Goal: Information Seeking & Learning: Learn about a topic

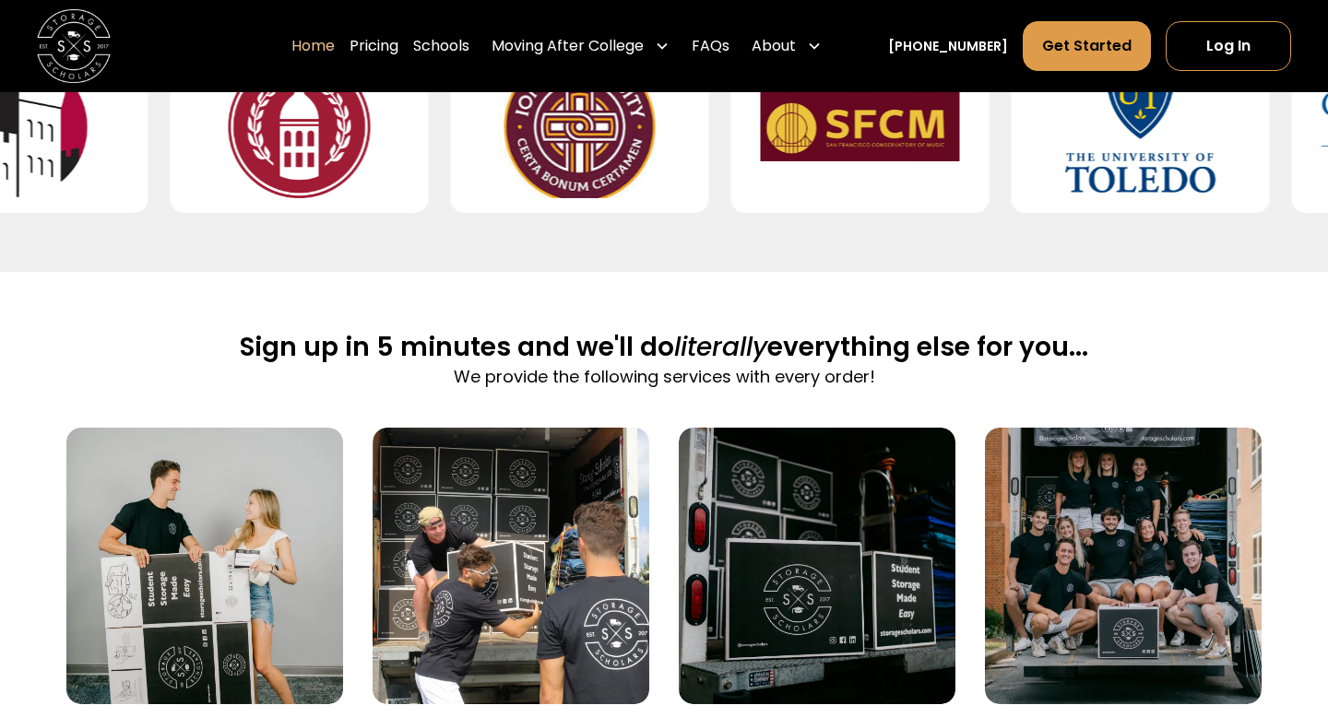
scroll to position [1166, 0]
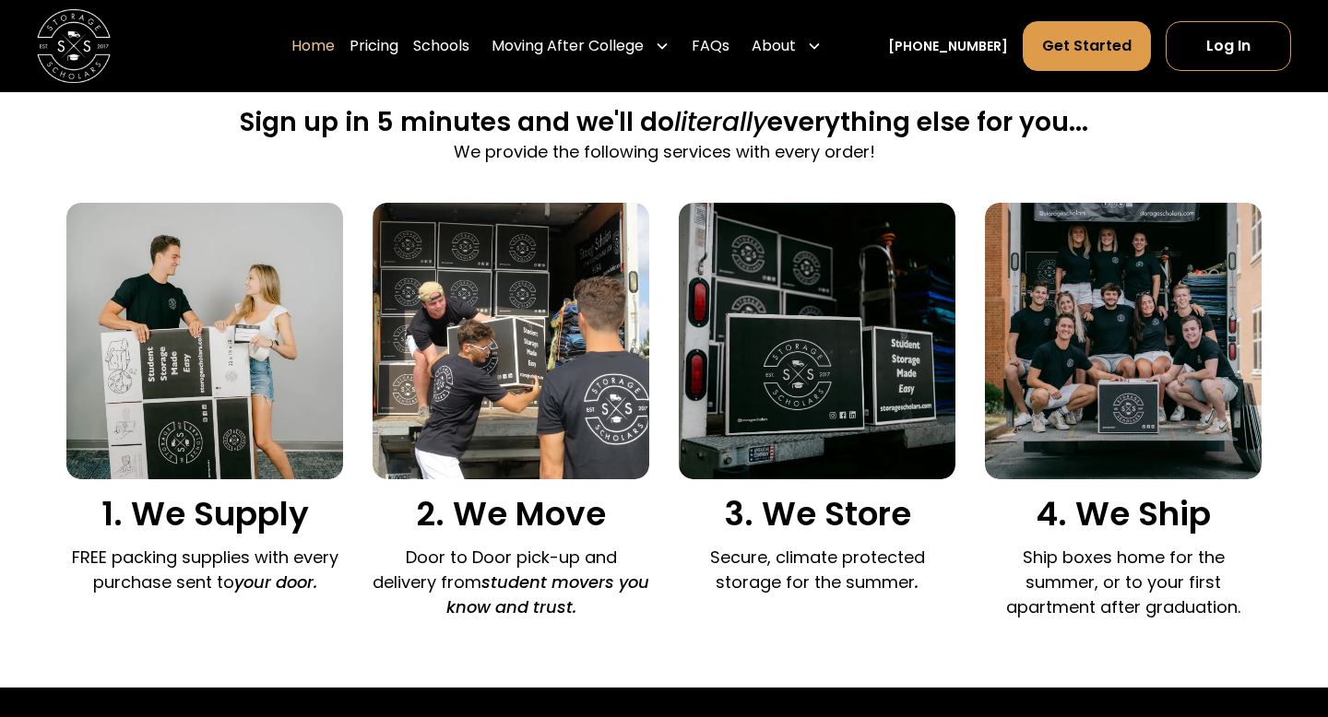
drag, startPoint x: 89, startPoint y: 525, endPoint x: 231, endPoint y: 570, distance: 148.1
click at [232, 577] on div "1. We Supply FREE packing supplies with every purchase sent to your door." at bounding box center [204, 403] width 277 height 401
click at [395, 579] on p "Door to Door pick-up and delivery from student movers you know and trust." at bounding box center [511, 582] width 277 height 75
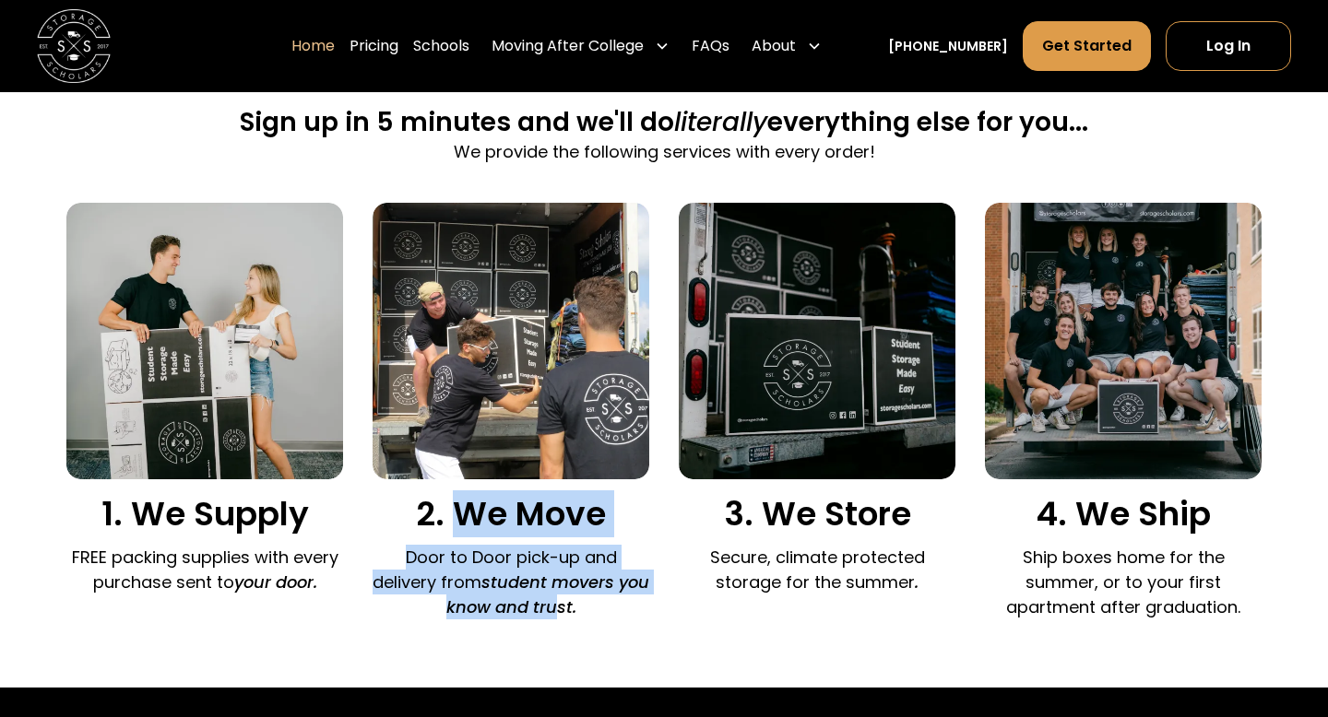
drag, startPoint x: 450, startPoint y: 516, endPoint x: 590, endPoint y: 606, distance: 166.3
click at [590, 606] on div "2. We Move Door to Door pick-up and delivery from student movers you know and t…" at bounding box center [511, 416] width 277 height 426
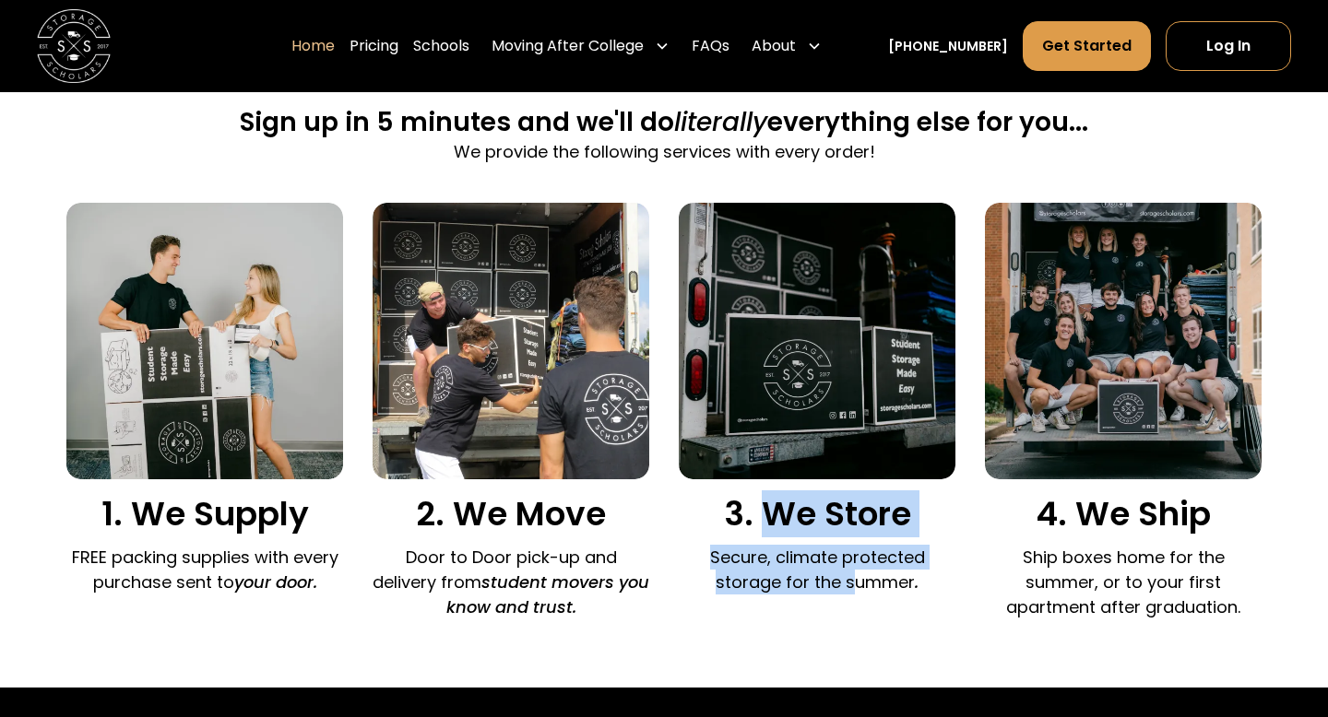
drag, startPoint x: 769, startPoint y: 507, endPoint x: 845, endPoint y: 618, distance: 134.0
click at [846, 613] on div "1. We Supply FREE packing supplies with every purchase sent to your door. 2. We…" at bounding box center [663, 416] width 1195 height 426
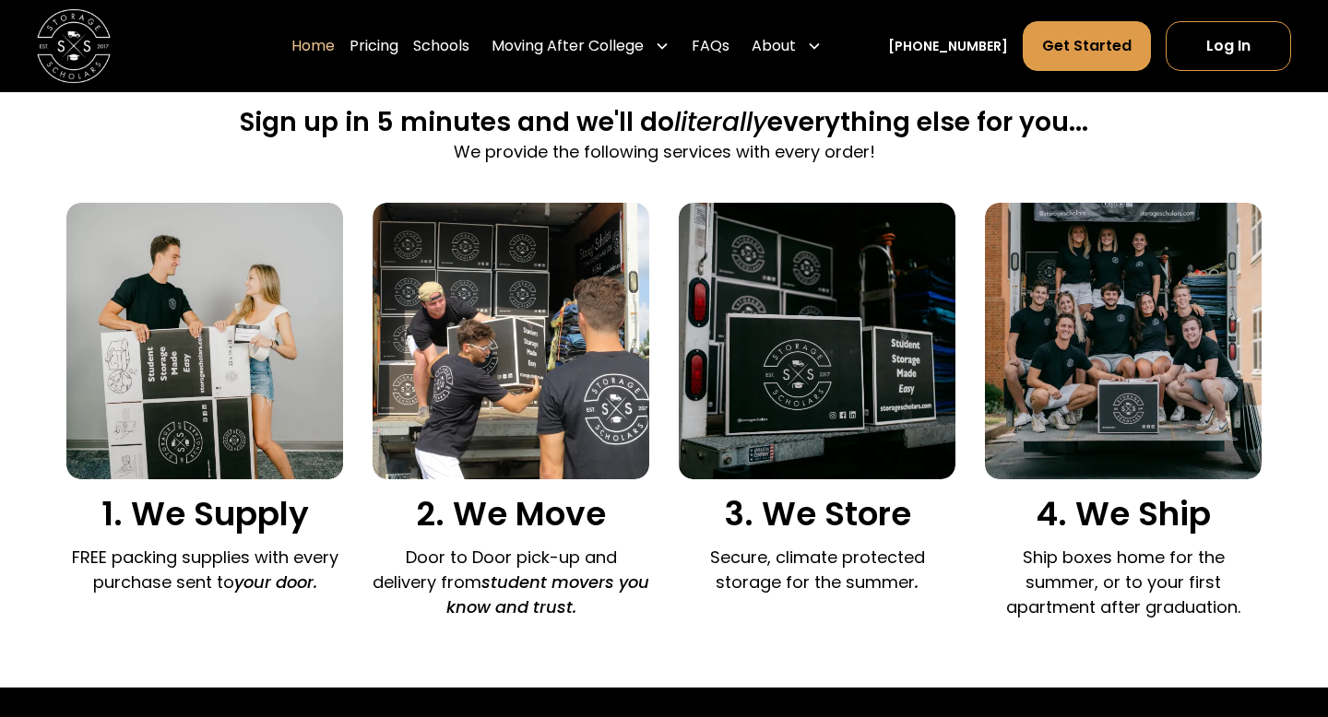
click at [1176, 555] on p "Ship boxes home for the summer, or to your first apartment after graduation." at bounding box center [1123, 582] width 277 height 75
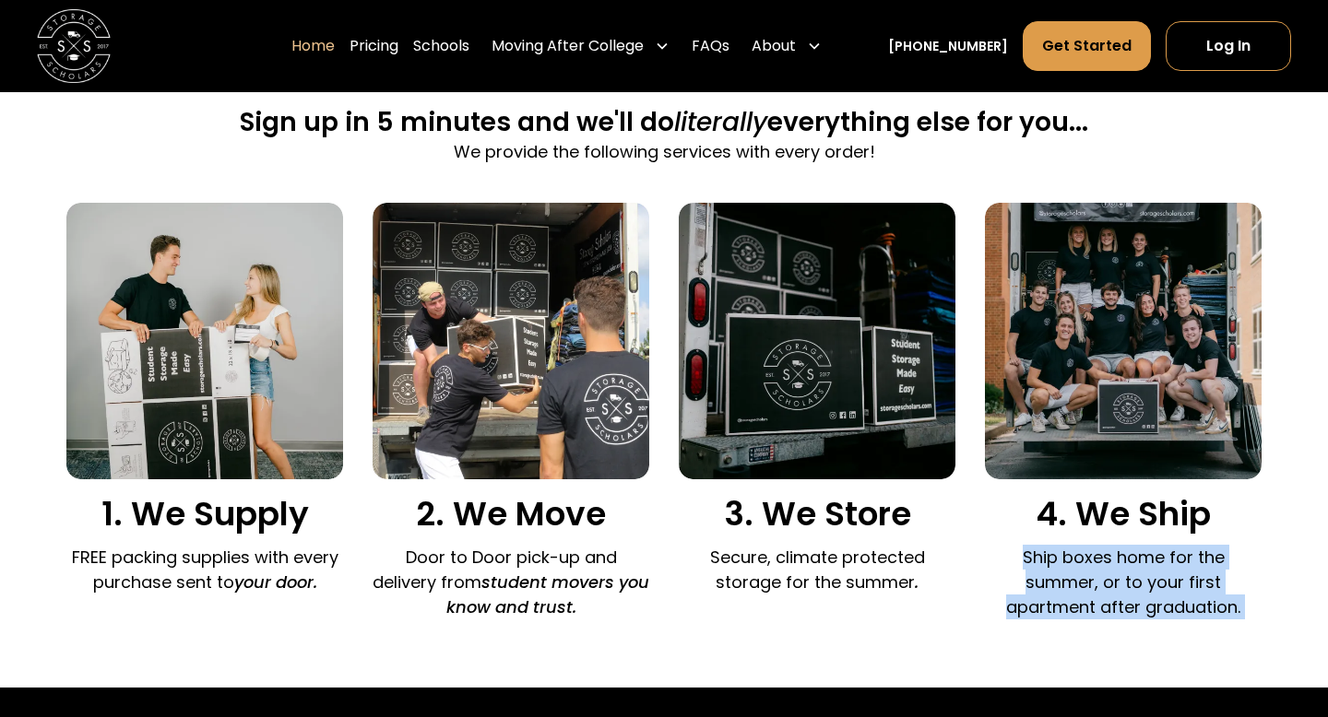
click at [1176, 555] on p "Ship boxes home for the summer, or to your first apartment after graduation." at bounding box center [1123, 582] width 277 height 75
click at [1162, 589] on p "Ship boxes home for the summer, or to your first apartment after graduation." at bounding box center [1123, 582] width 277 height 75
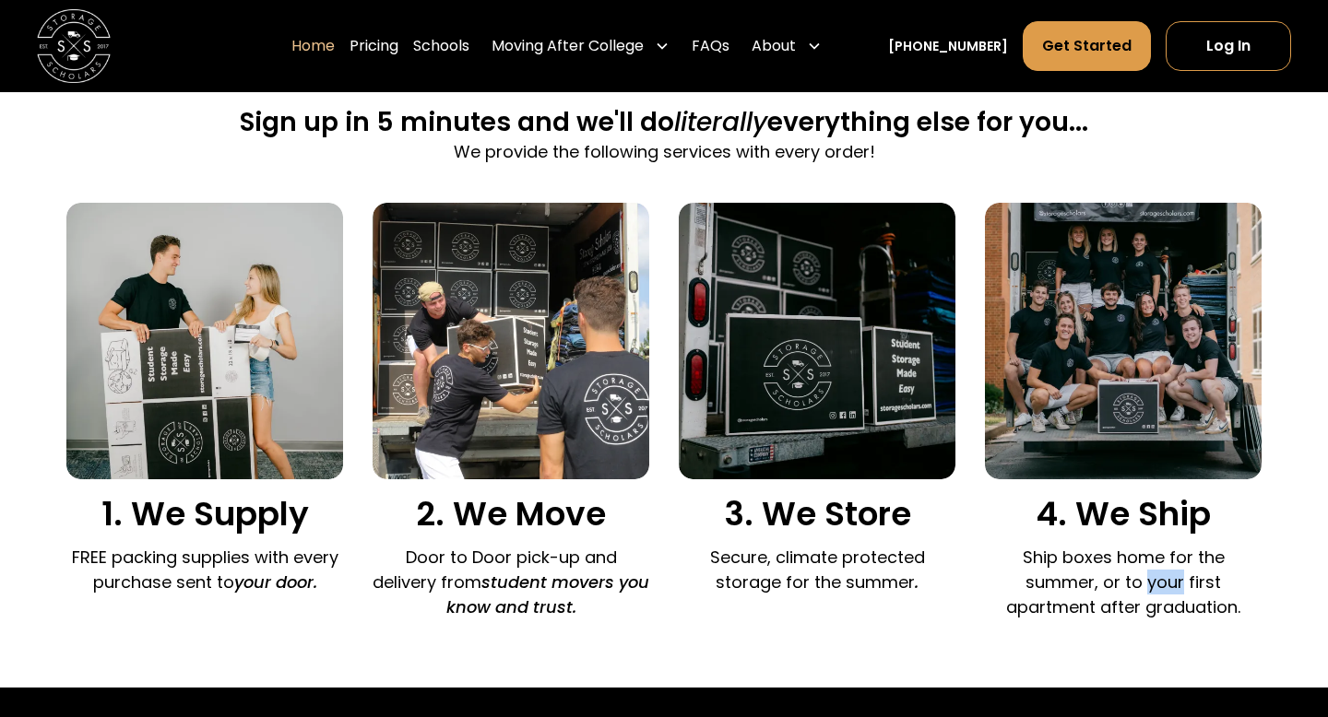
click at [1162, 589] on p "Ship boxes home for the summer, or to your first apartment after graduation." at bounding box center [1123, 582] width 277 height 75
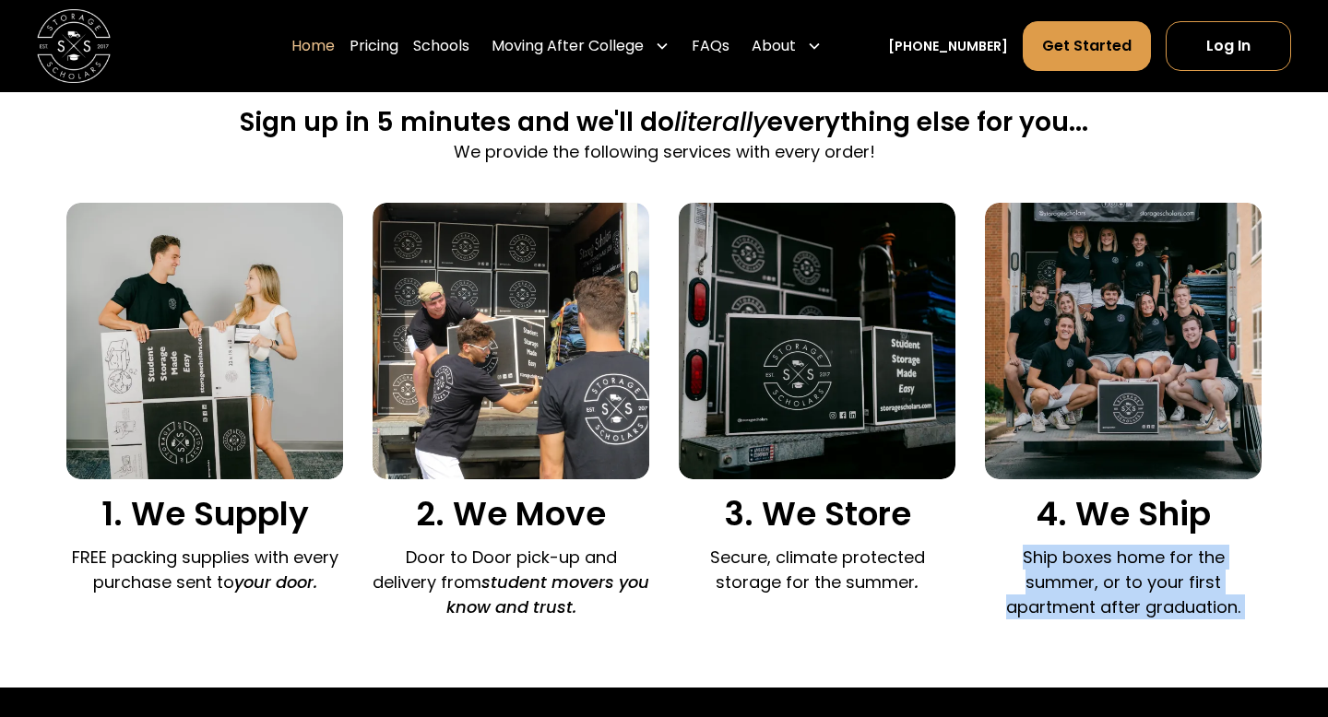
click at [1162, 589] on p "Ship boxes home for the summer, or to your first apartment after graduation." at bounding box center [1123, 582] width 277 height 75
click at [1162, 631] on div "Sign up in 5 minutes and we'll do literally everything else for you... We provi…" at bounding box center [663, 368] width 1195 height 642
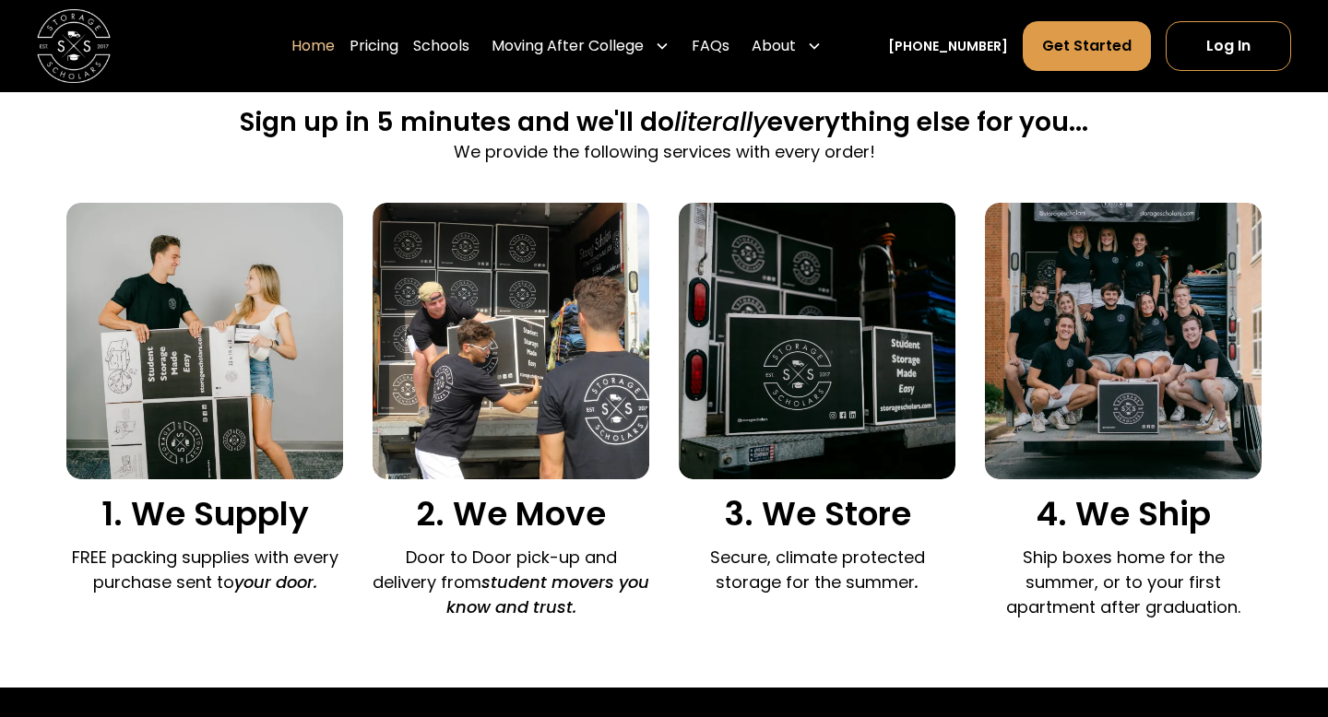
click at [1162, 631] on div "Sign up in 5 minutes and we'll do literally everything else for you... We provi…" at bounding box center [663, 368] width 1195 height 642
click at [1213, 619] on p "Ship boxes home for the summer, or to your first apartment after graduation." at bounding box center [1123, 582] width 277 height 75
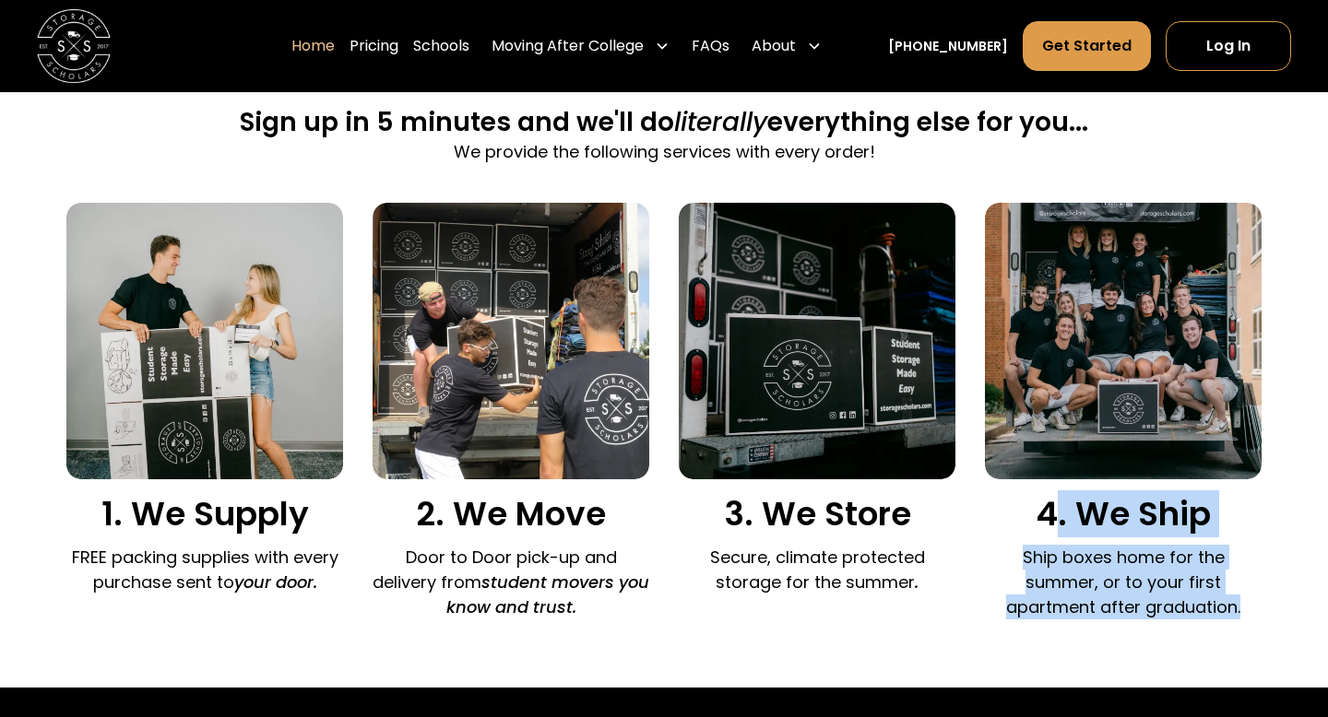
drag, startPoint x: 1239, startPoint y: 615, endPoint x: 1053, endPoint y: 500, distance: 219.0
click at [1053, 500] on div "4. We Ship Ship boxes home for the summer, or to your first apartment after gra…" at bounding box center [1123, 416] width 277 height 426
click at [1053, 500] on h3 "4. We Ship" at bounding box center [1123, 514] width 277 height 40
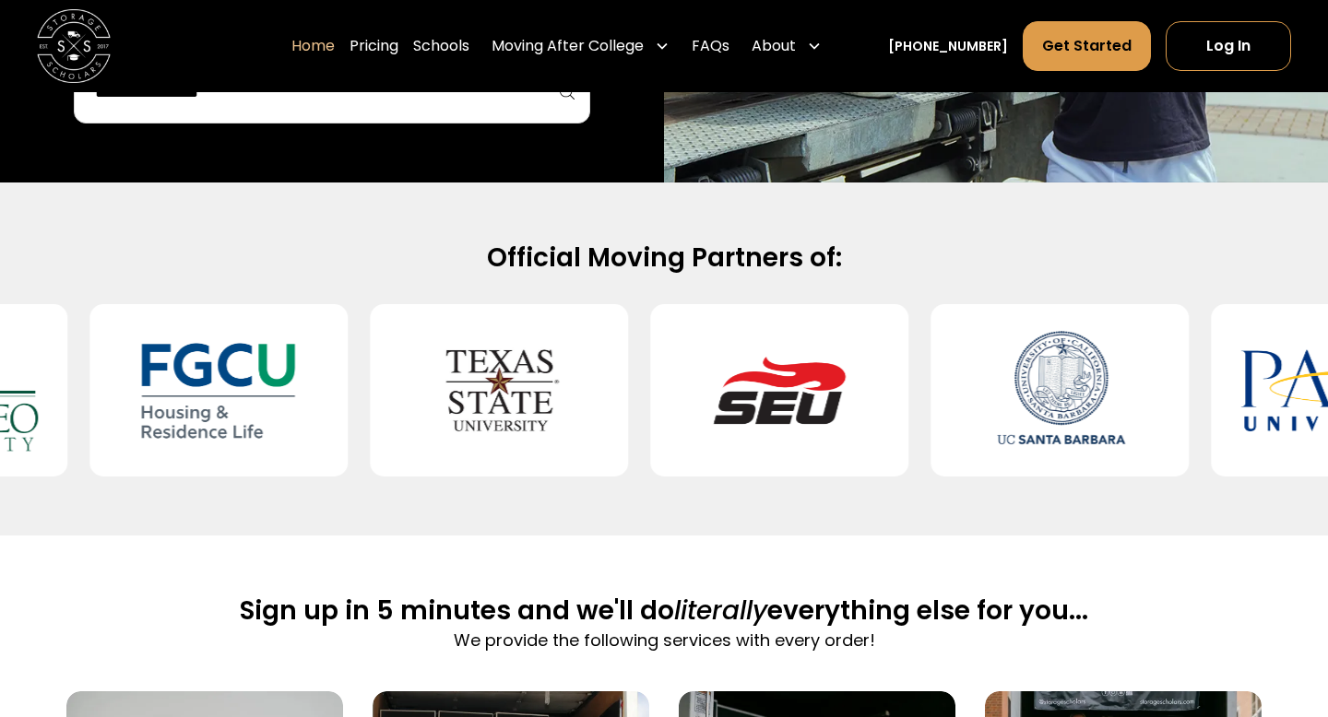
scroll to position [0, 0]
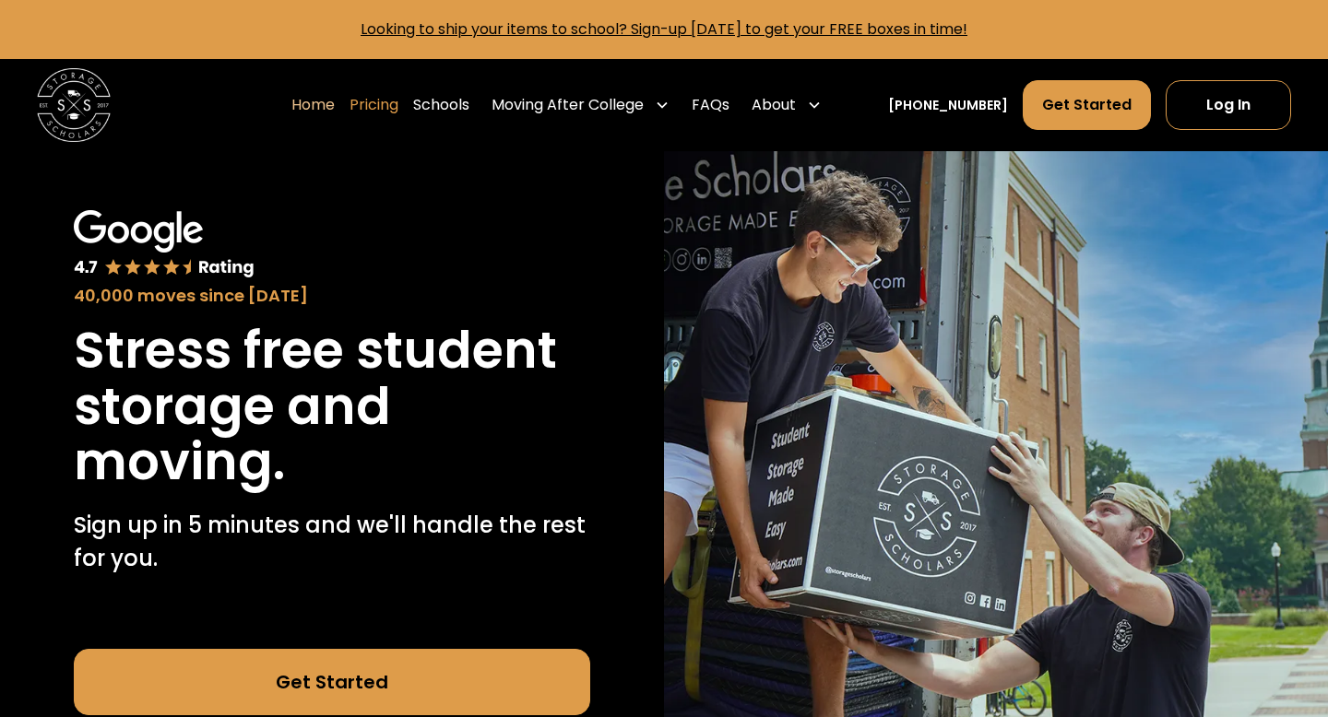
click at [384, 100] on link "Pricing" at bounding box center [373, 105] width 49 height 52
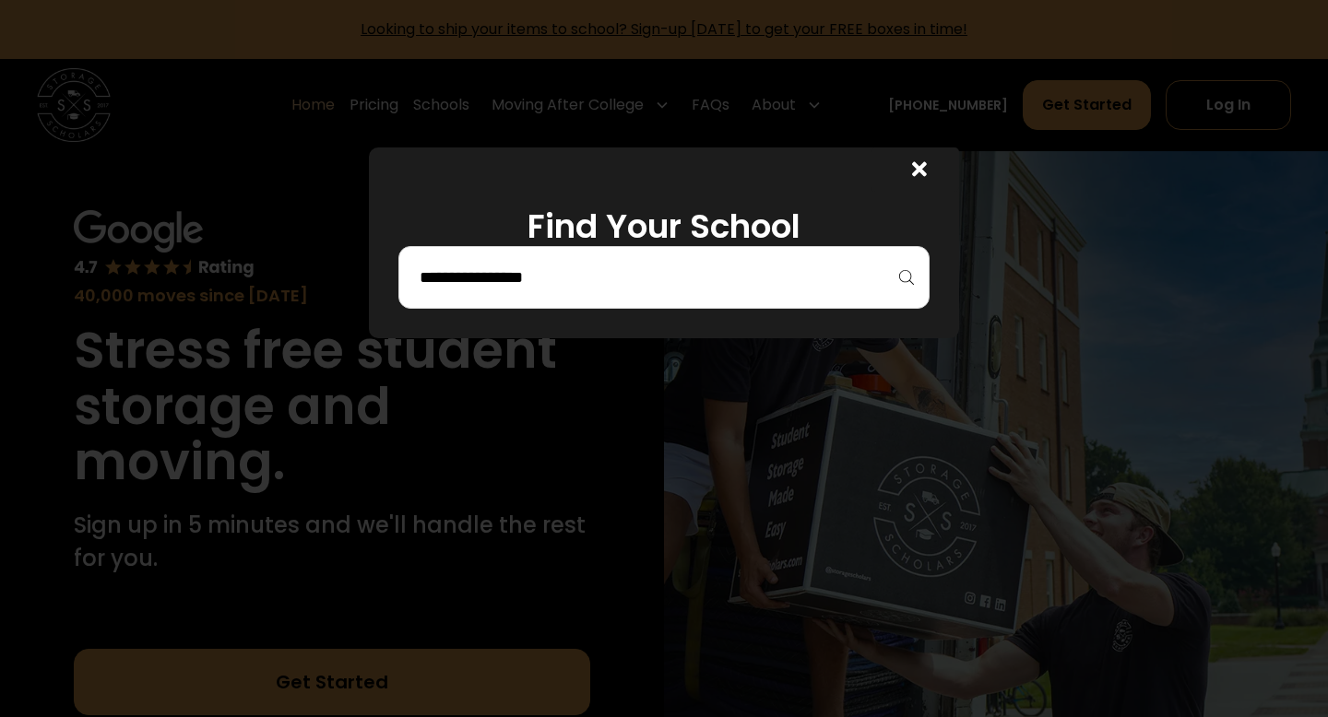
click at [572, 267] on input "search" at bounding box center [664, 277] width 492 height 31
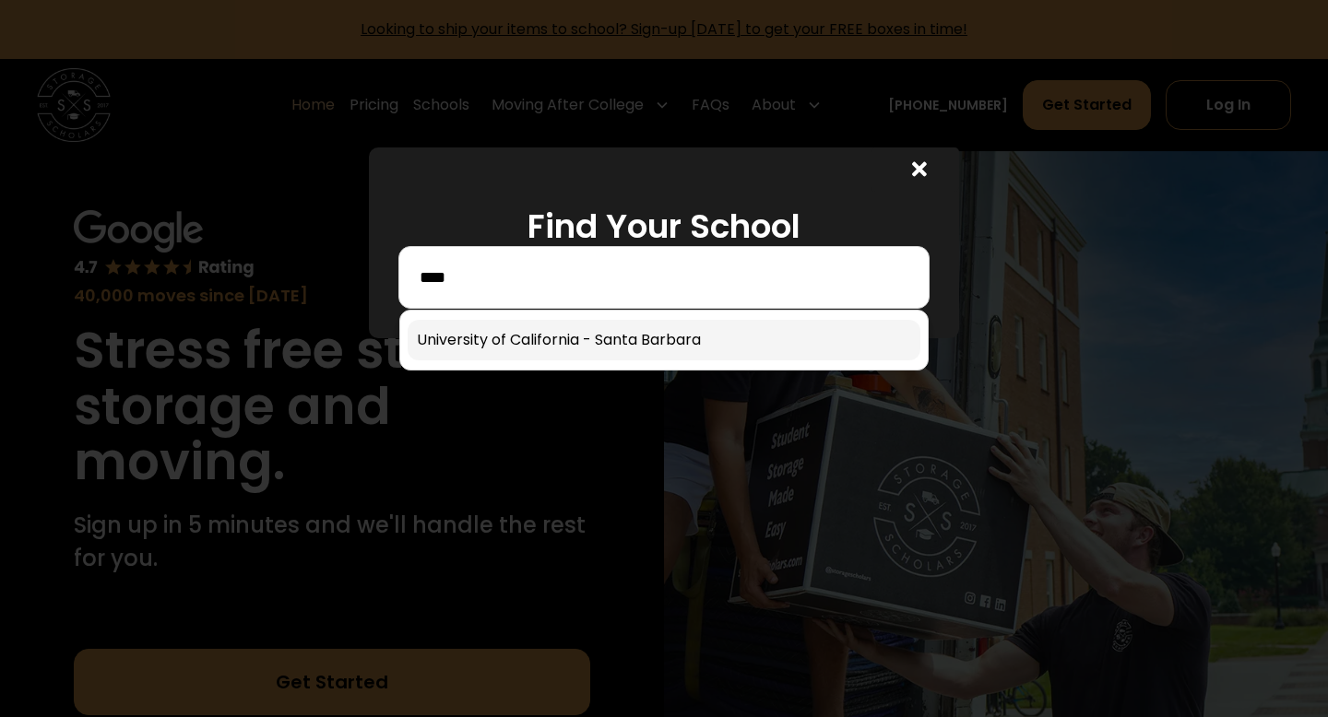
click at [560, 352] on link at bounding box center [664, 340] width 513 height 41
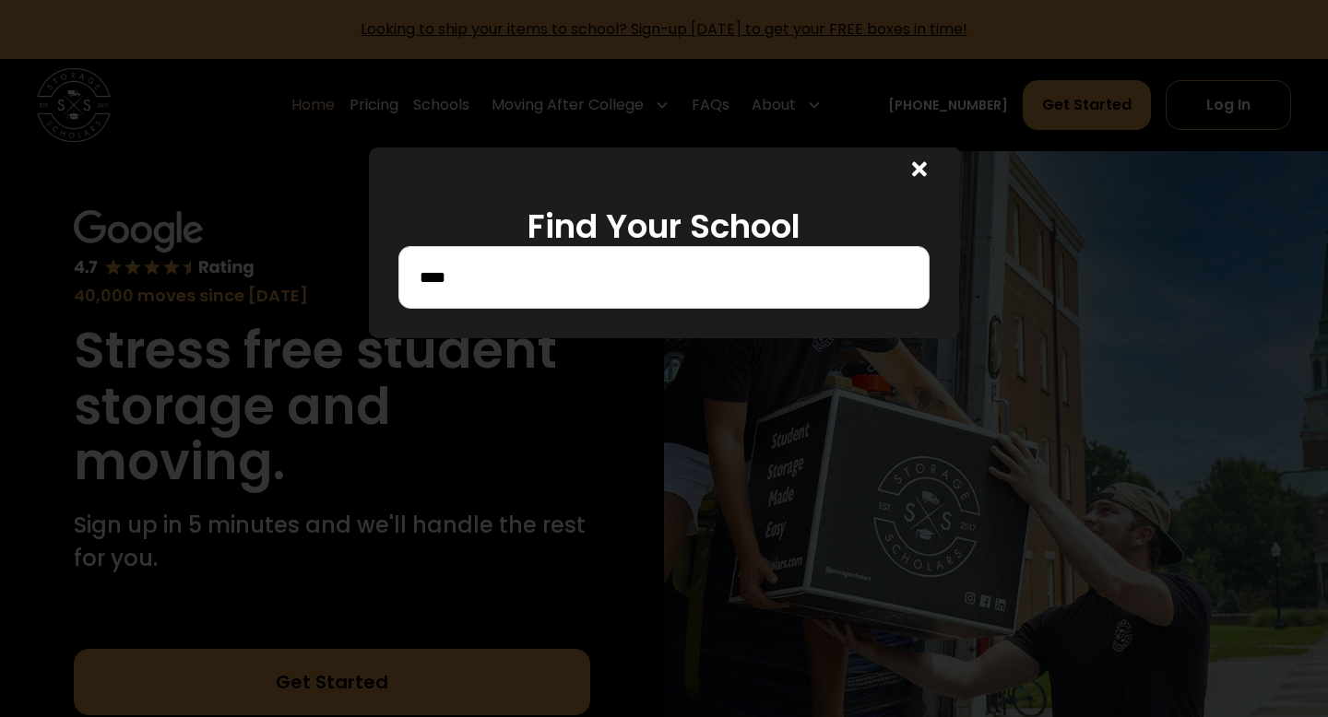
click at [618, 265] on input "****" at bounding box center [664, 277] width 492 height 31
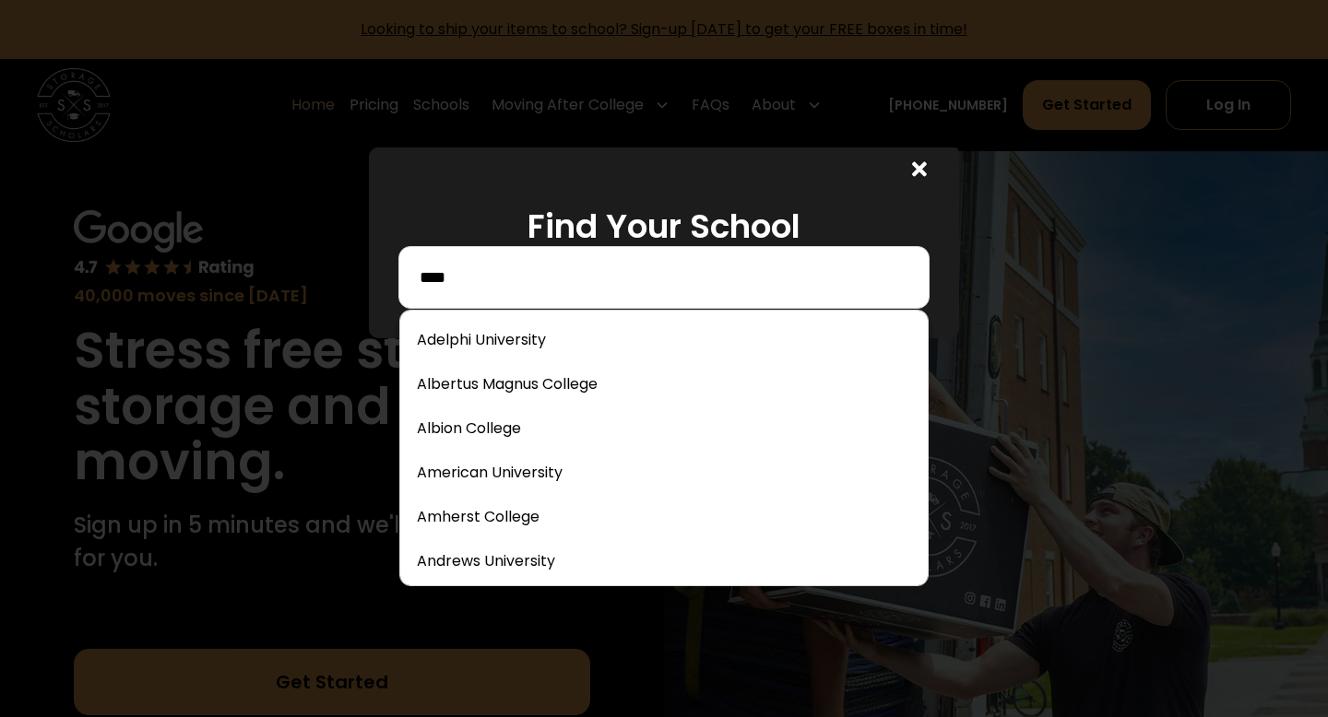
type input "***"
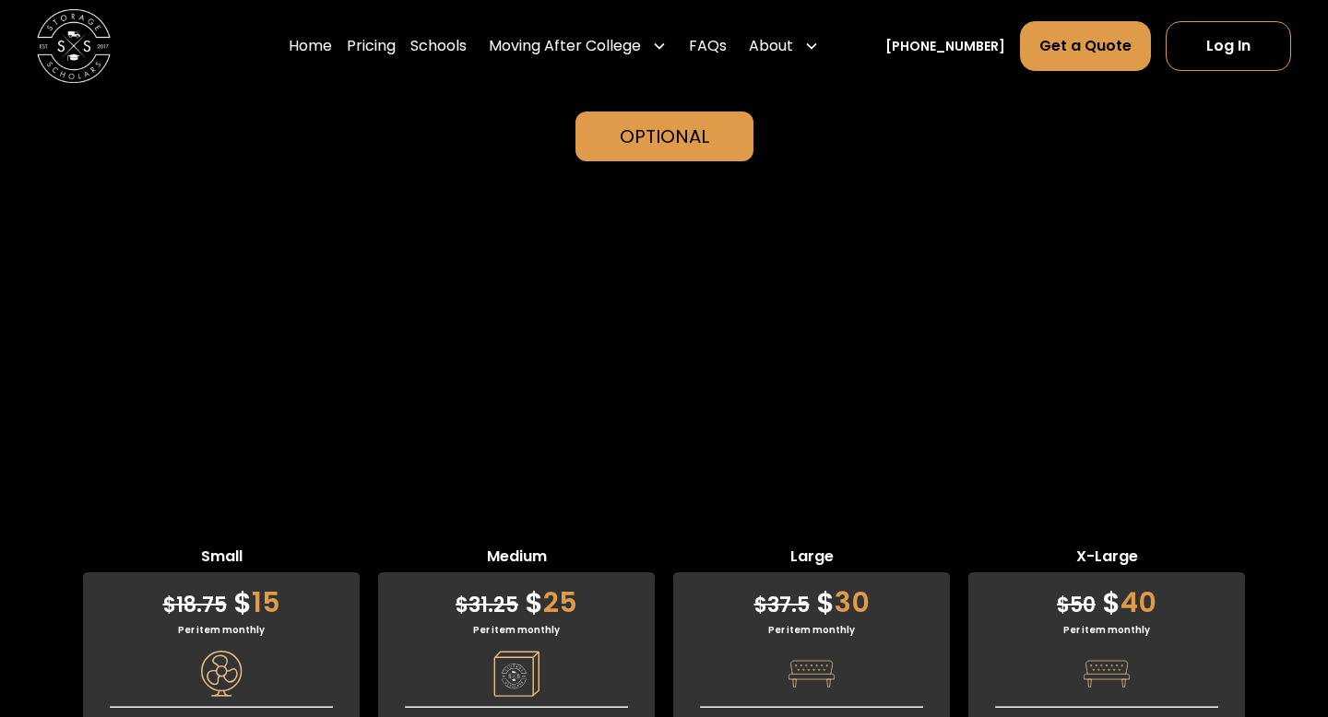
drag, startPoint x: 139, startPoint y: 283, endPoint x: 254, endPoint y: 474, distance: 222.5
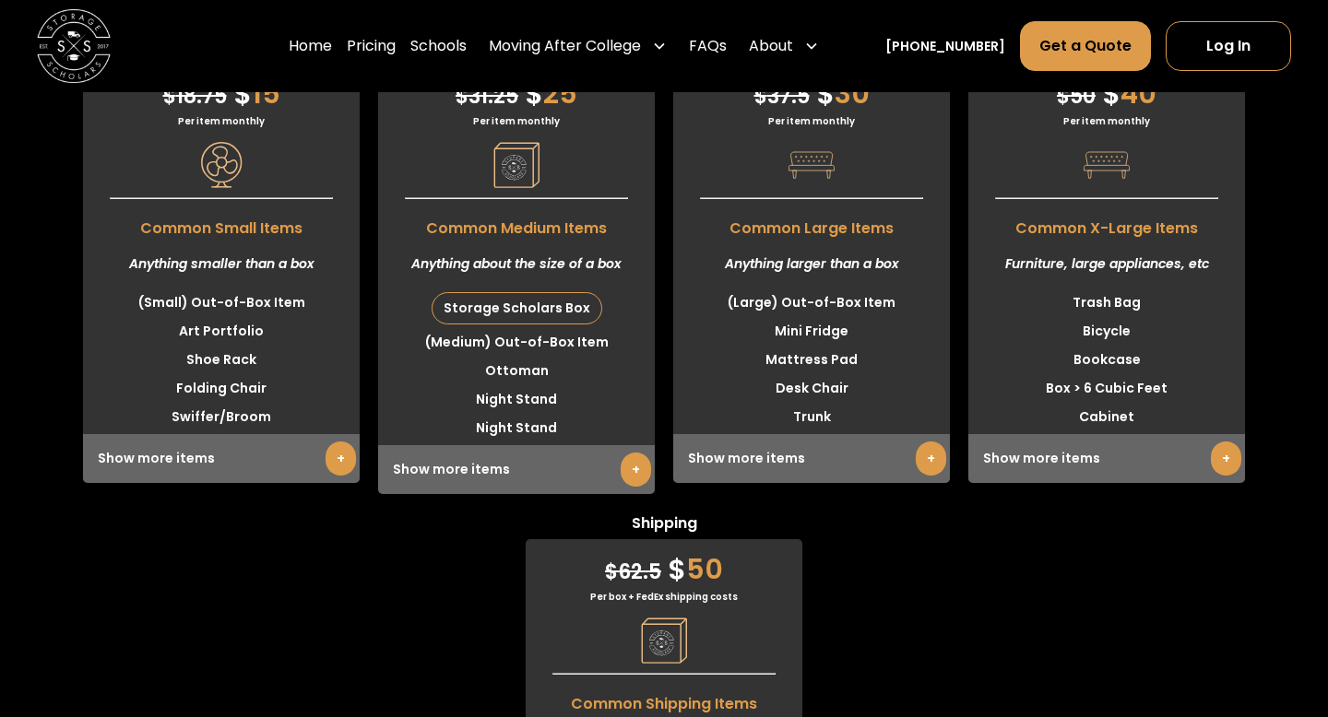
scroll to position [5320, 0]
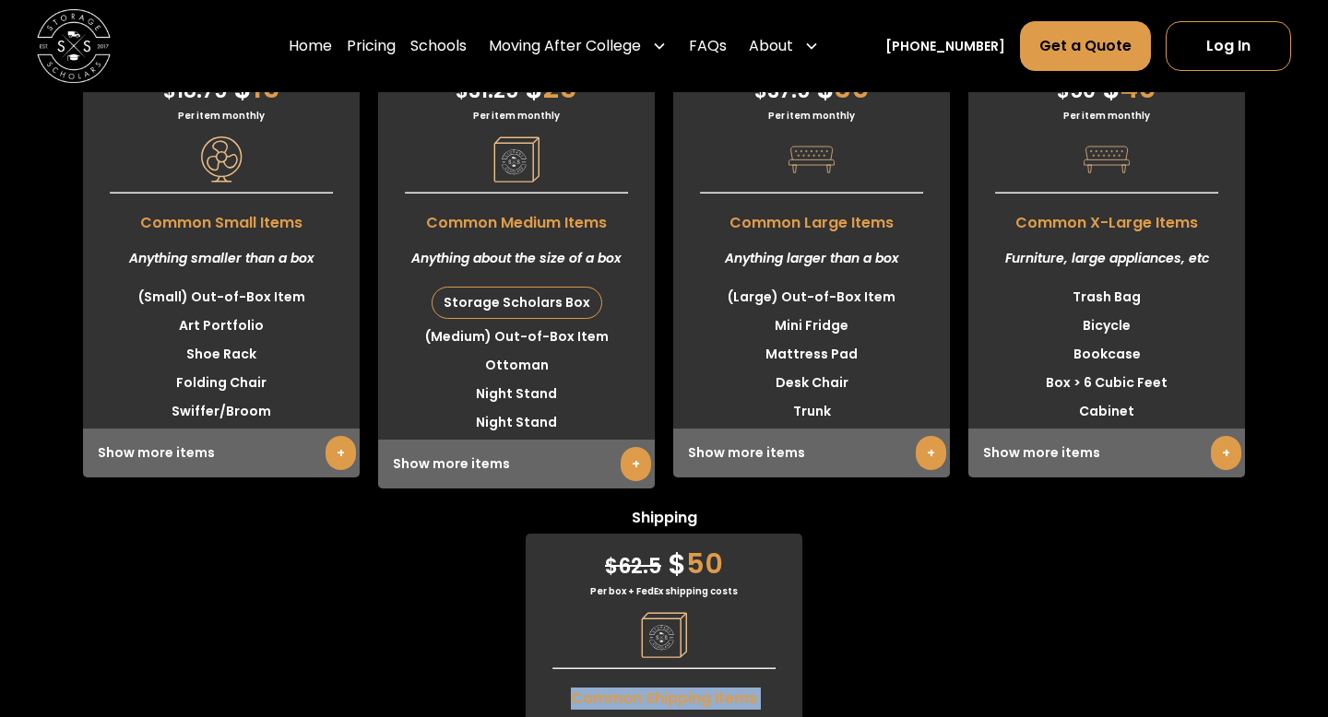
drag, startPoint x: 568, startPoint y: 235, endPoint x: 687, endPoint y: 347, distance: 163.1
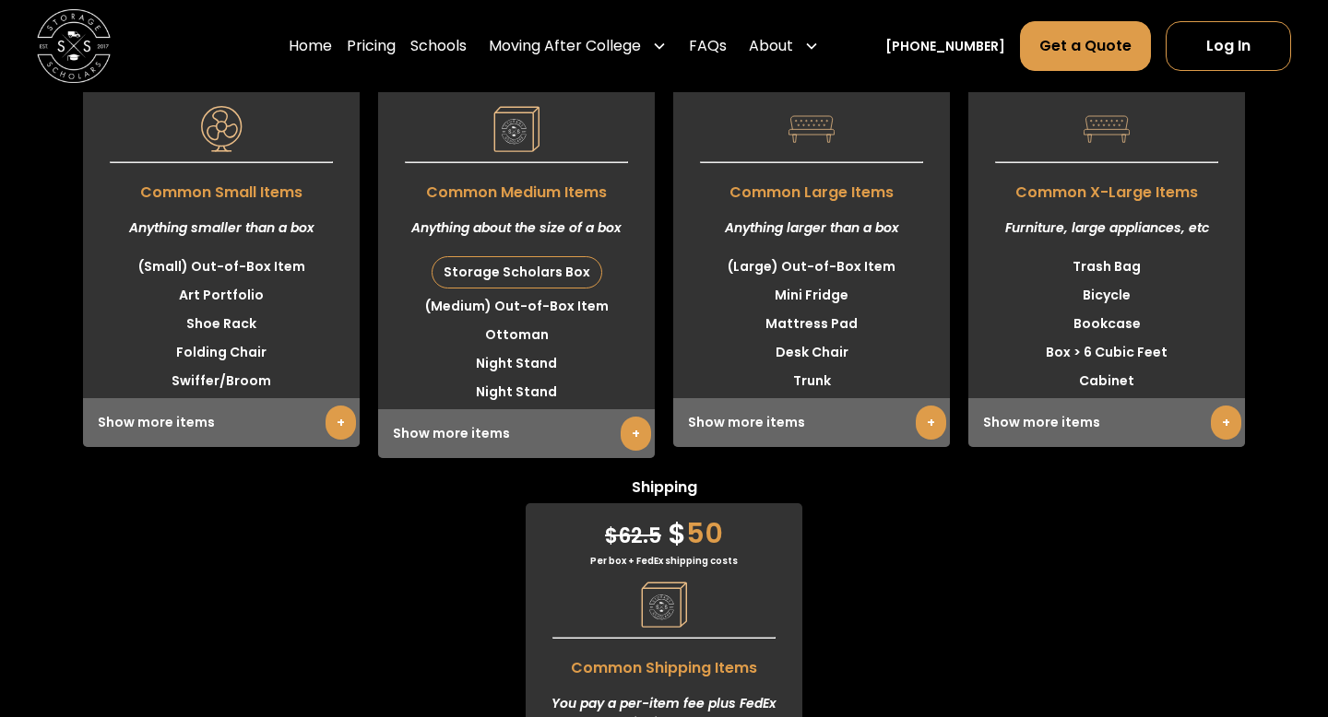
drag, startPoint x: 754, startPoint y: 325, endPoint x: 583, endPoint y: 354, distance: 174.0
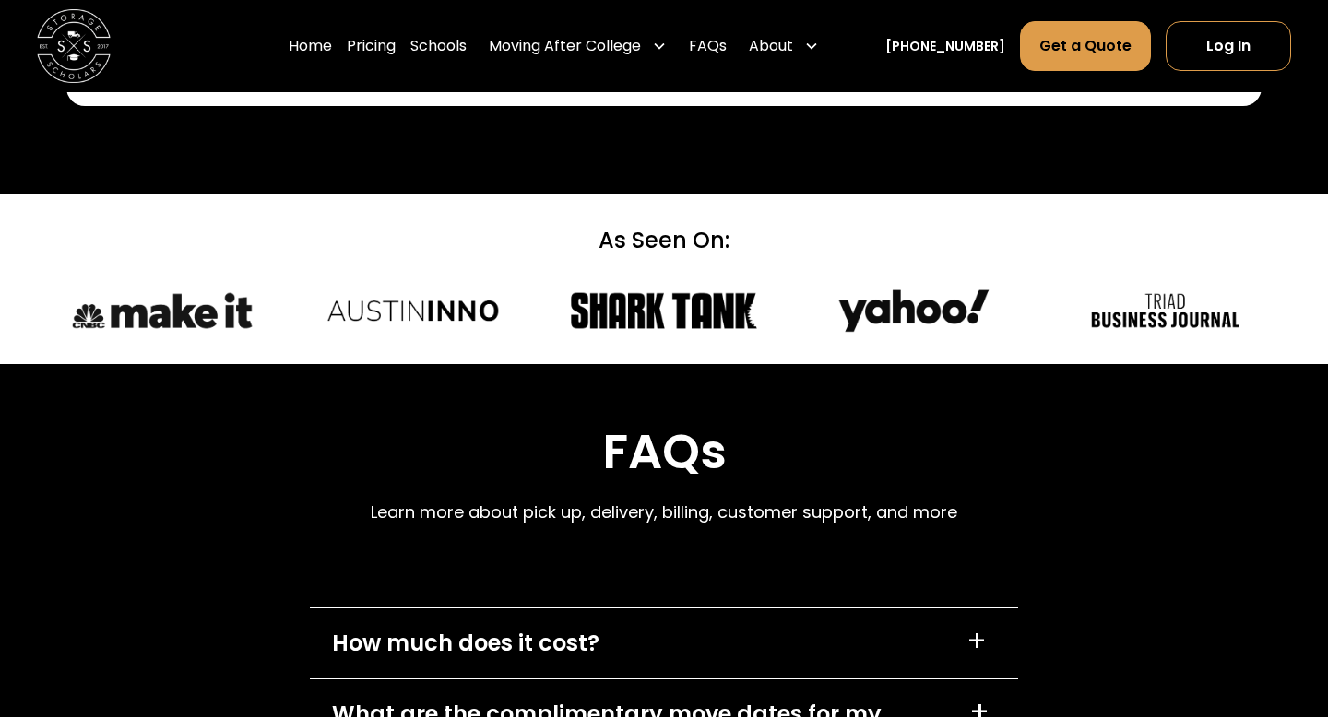
scroll to position [6442, 0]
